Goal: Information Seeking & Learning: Learn about a topic

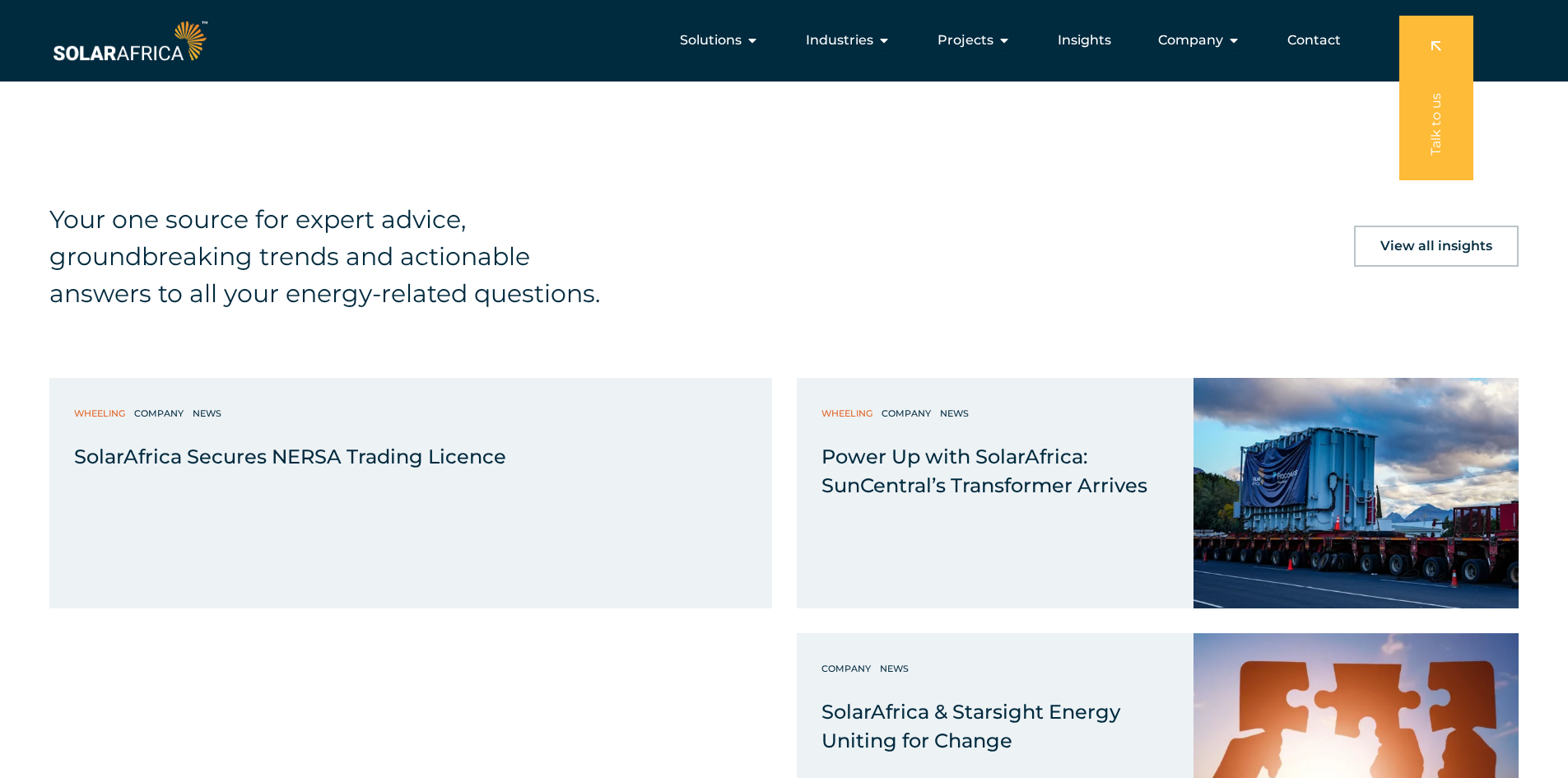
scroll to position [3098, 0]
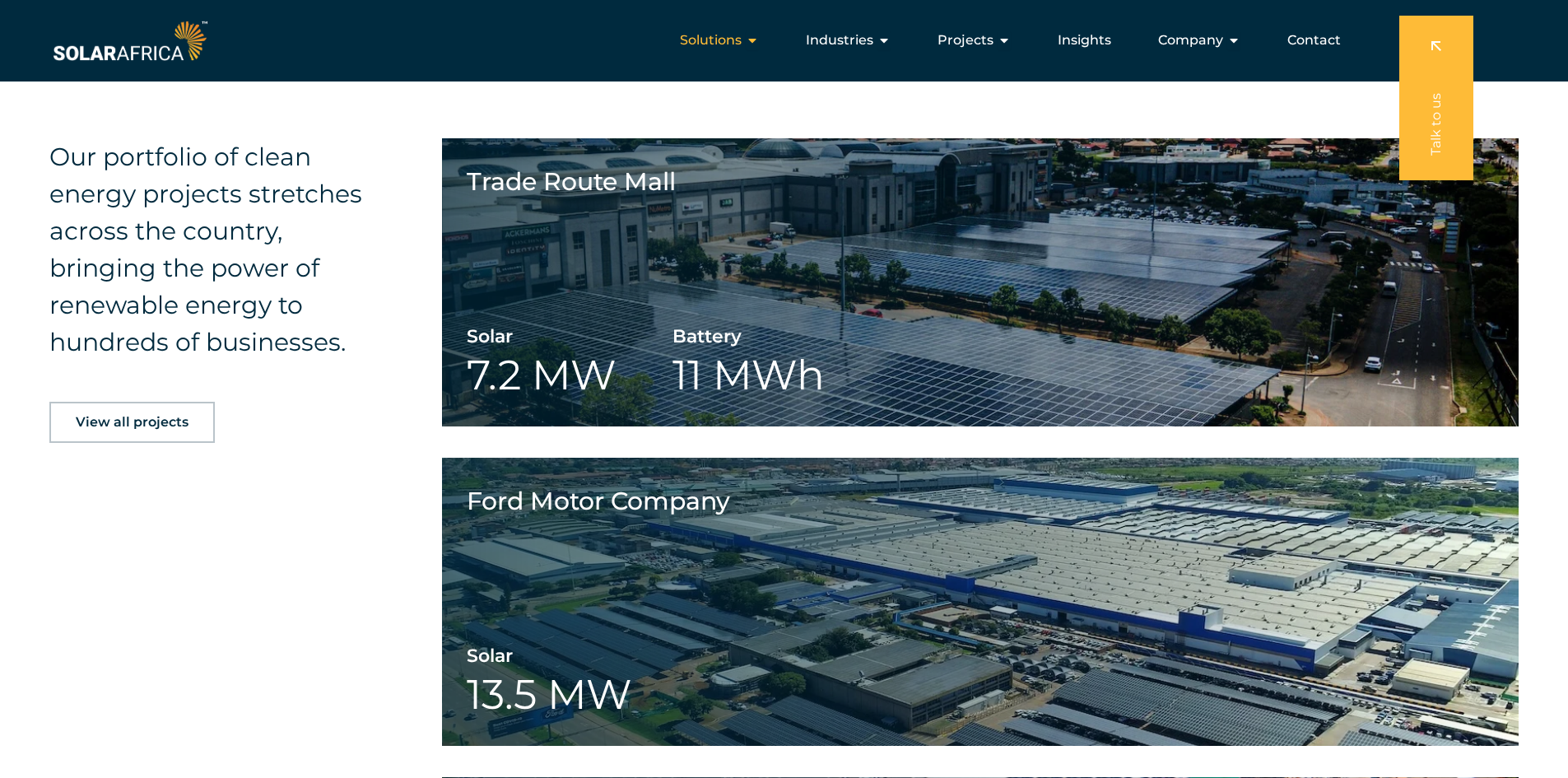
click at [747, 36] on div "Solutions Close Solutions Open Solutions" at bounding box center [719, 40] width 106 height 33
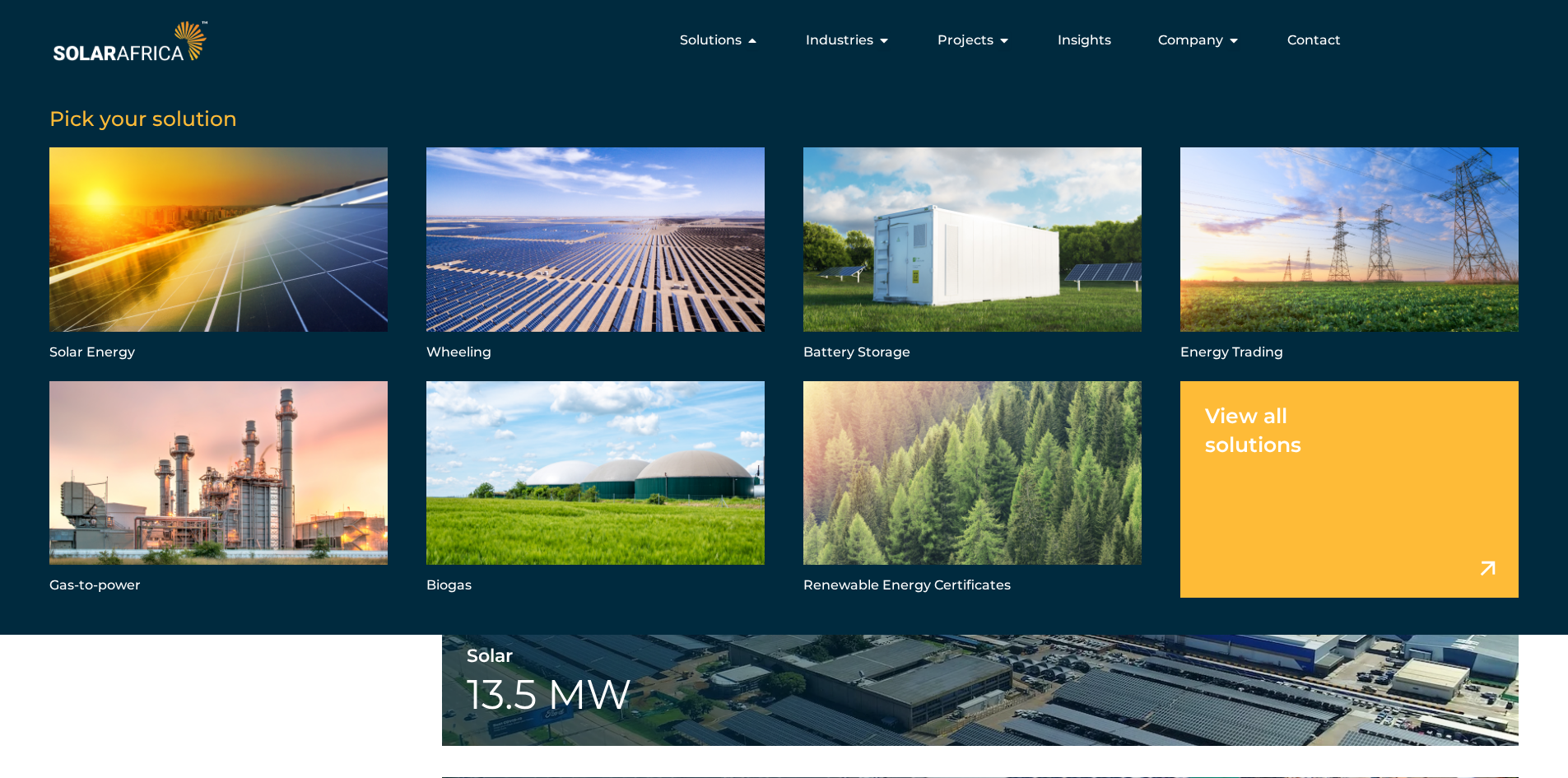
click at [1494, 572] on link "Menu" at bounding box center [1349, 490] width 338 height 217
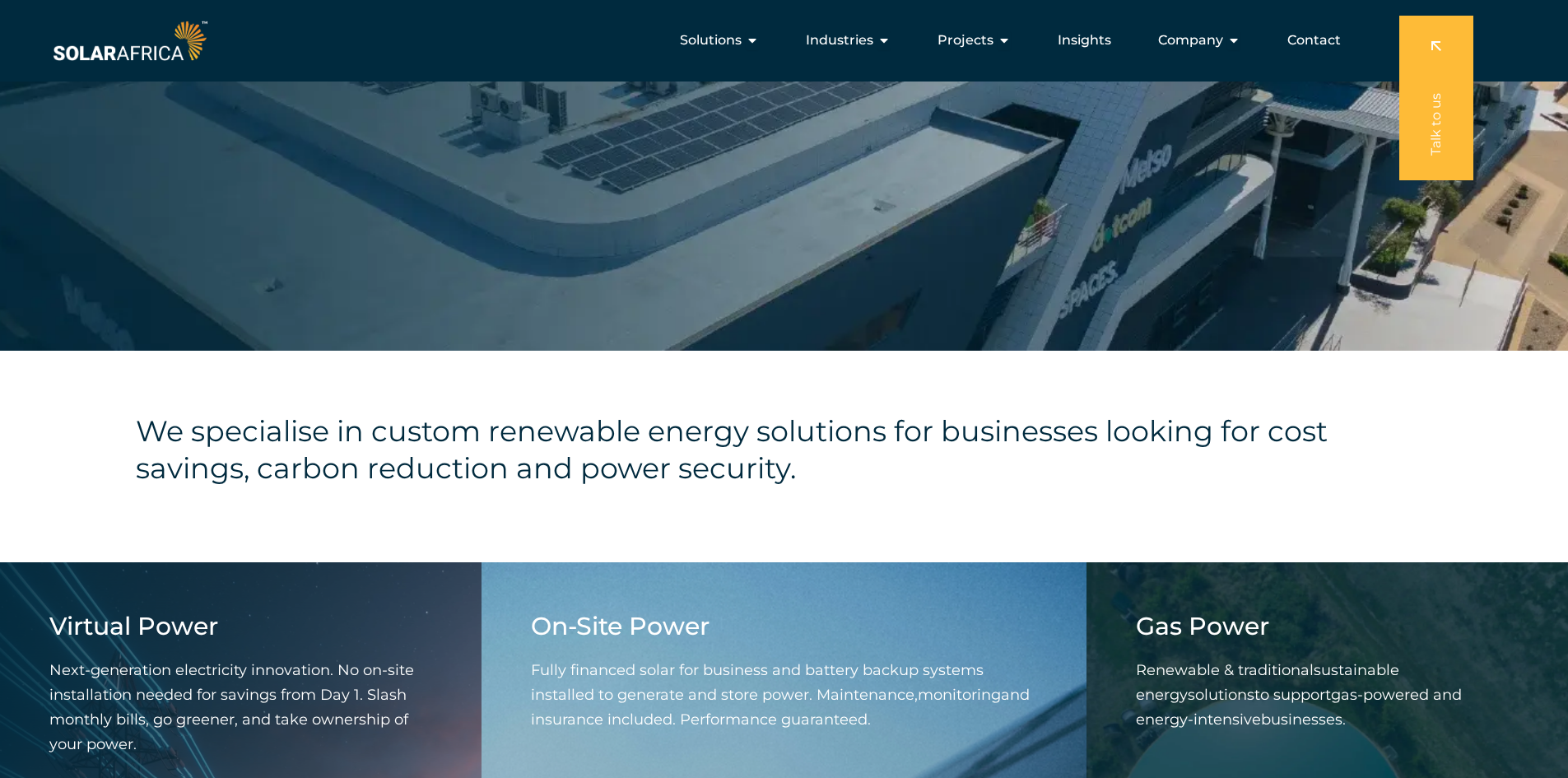
scroll to position [110, 0]
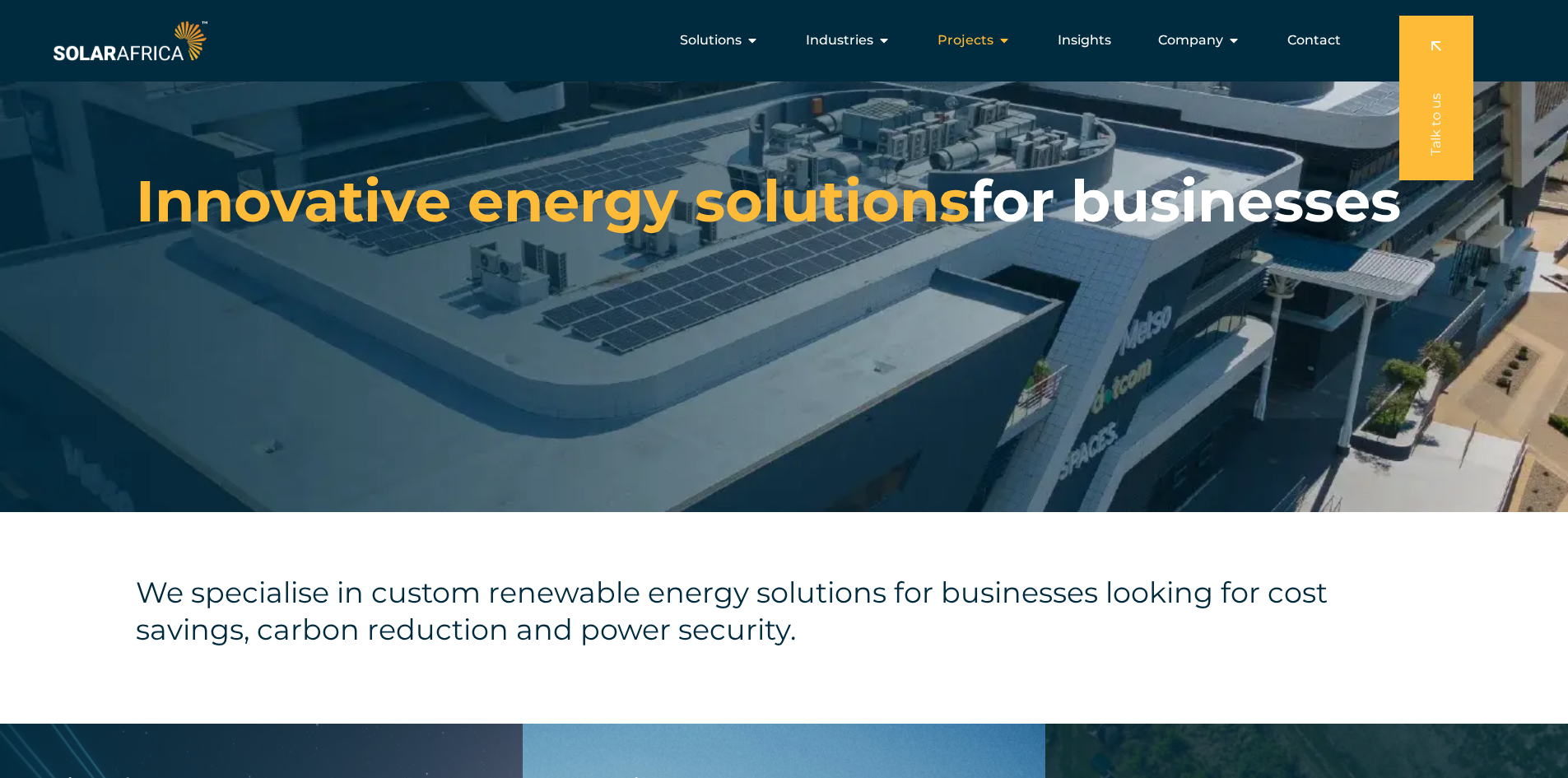
click at [998, 35] on div "Projects Close Projects Open Projects" at bounding box center [975, 40] width 99 height 33
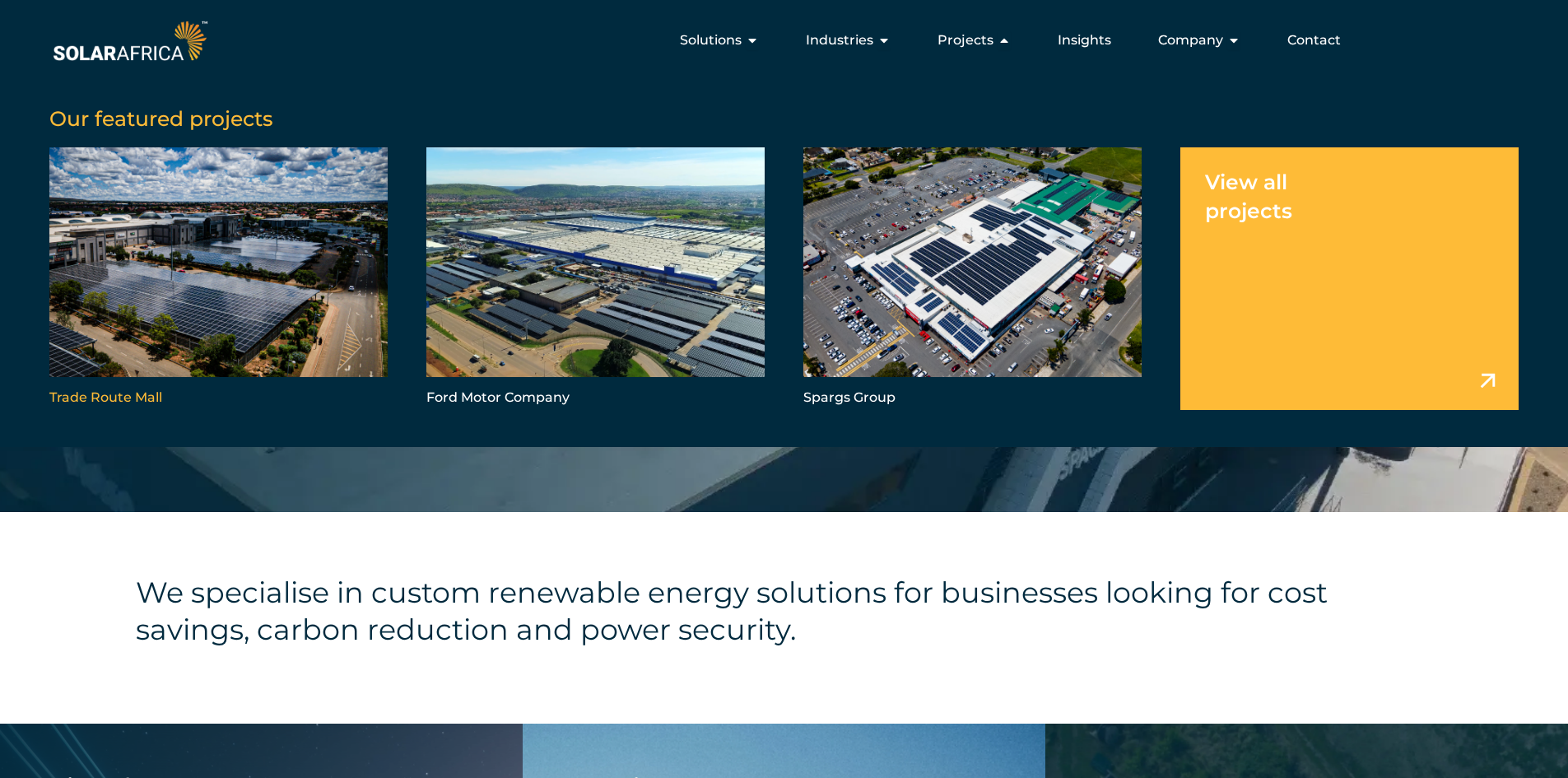
click at [182, 263] on link "Menu" at bounding box center [219, 277] width 338 height 262
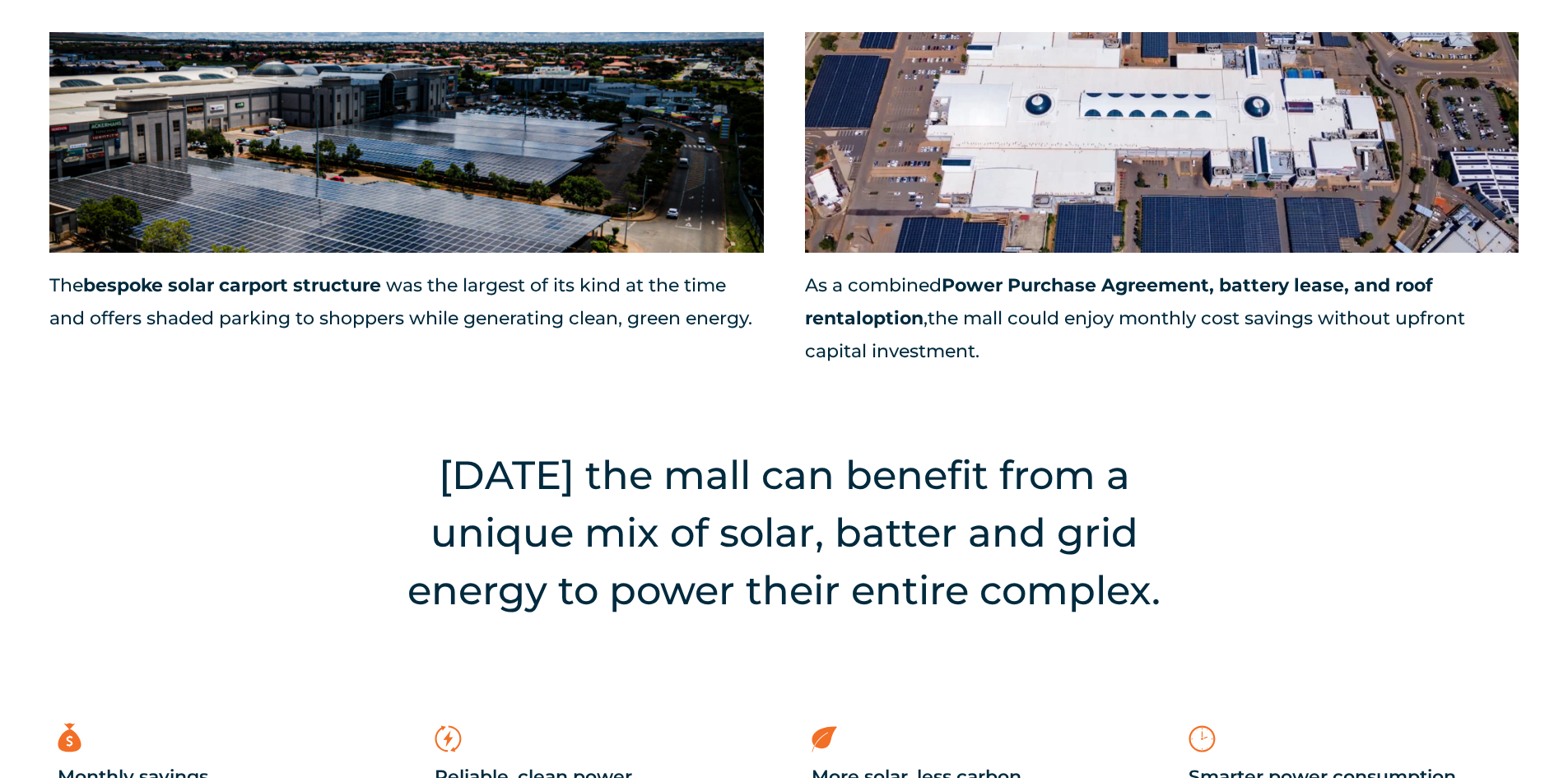
scroll to position [2223, 0]
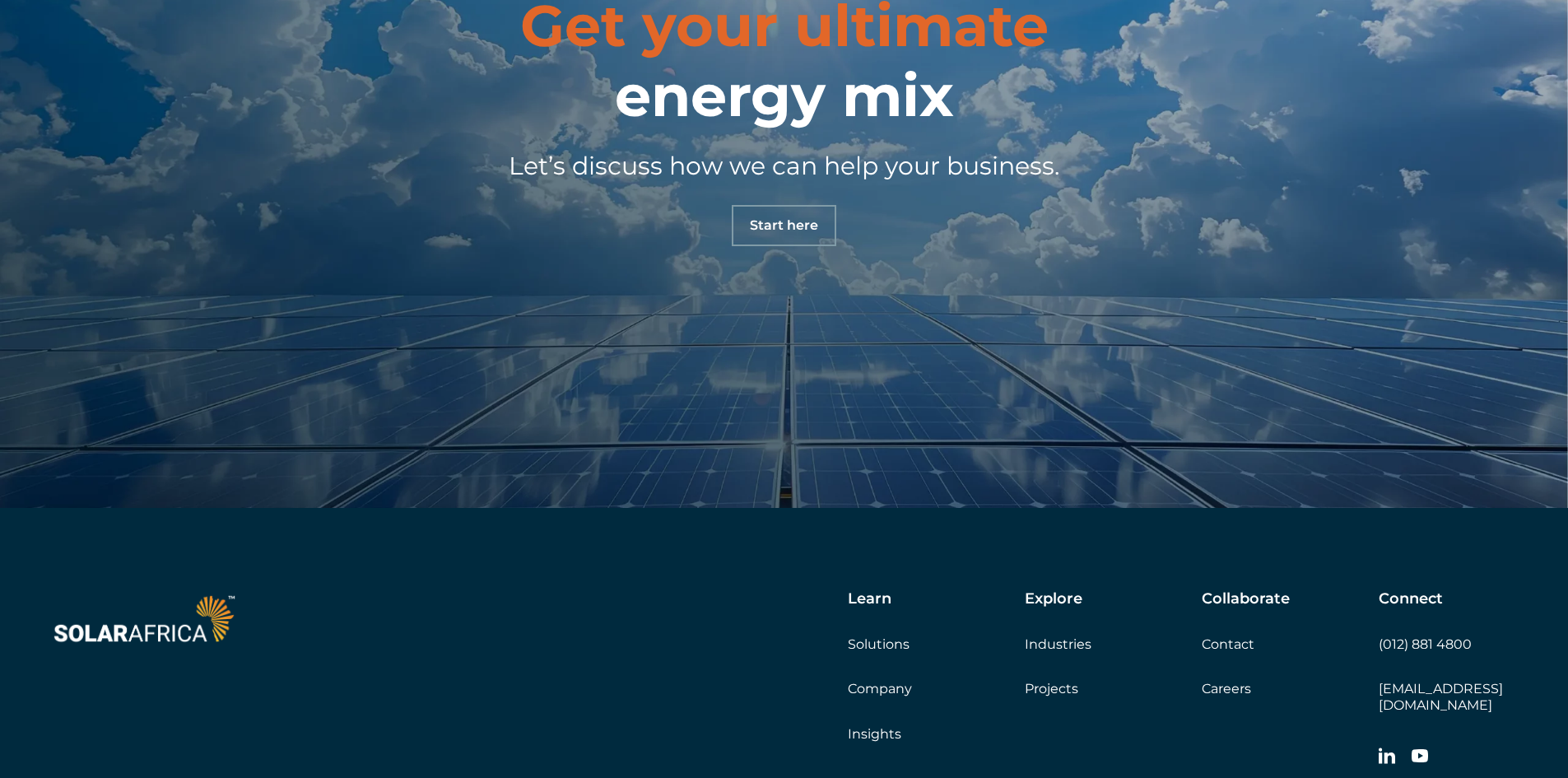
scroll to position [5815, 0]
